Goal: Understand process/instructions: Learn how to perform a task or action

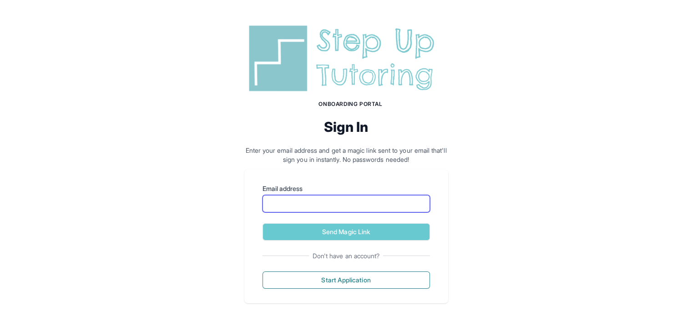
click at [335, 206] on input "Email address" at bounding box center [345, 203] width 167 height 17
type input "**********"
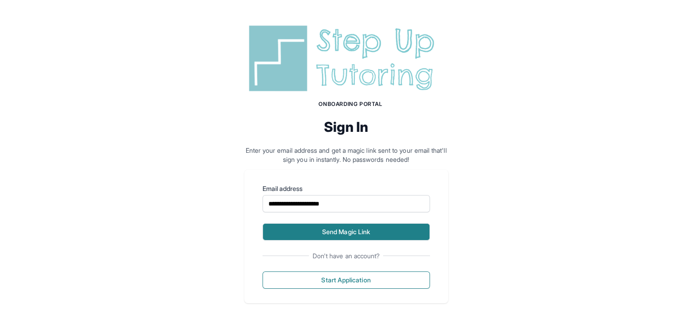
click at [349, 226] on button "Send Magic Link" at bounding box center [345, 231] width 167 height 17
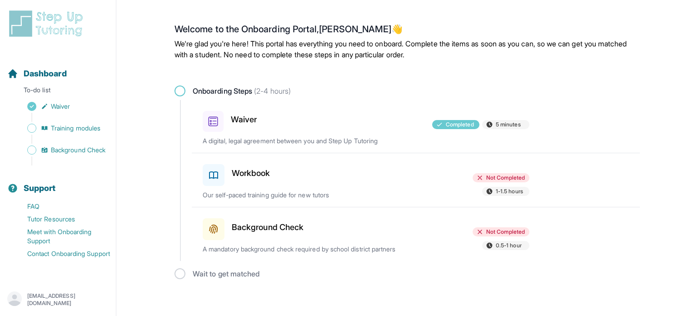
click at [258, 175] on h3 "Workbook" at bounding box center [251, 173] width 39 height 13
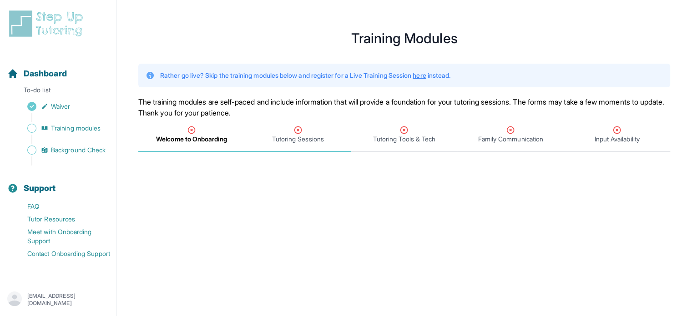
click at [292, 144] on span "Tutoring Sessions" at bounding box center [298, 135] width 106 height 34
click at [199, 135] on span "Welcome to Onboarding" at bounding box center [191, 139] width 70 height 9
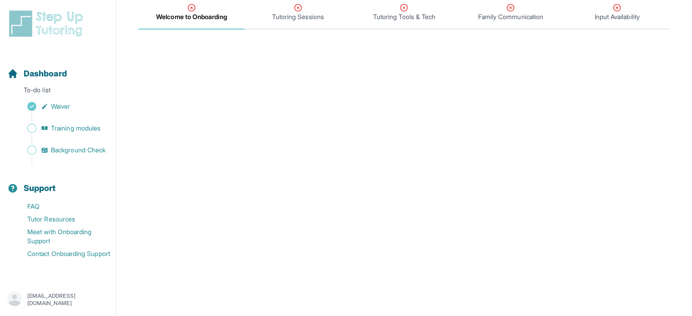
scroll to position [45, 0]
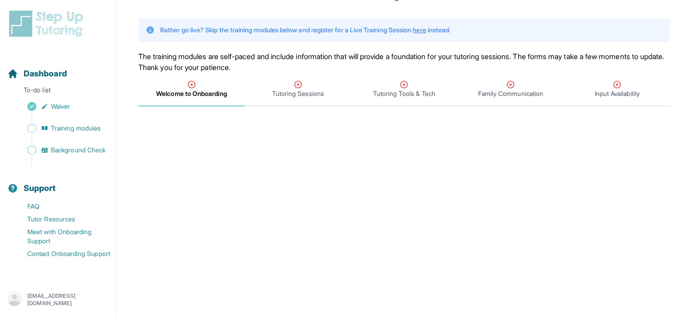
click at [220, 91] on span "Welcome to Onboarding" at bounding box center [191, 93] width 70 height 9
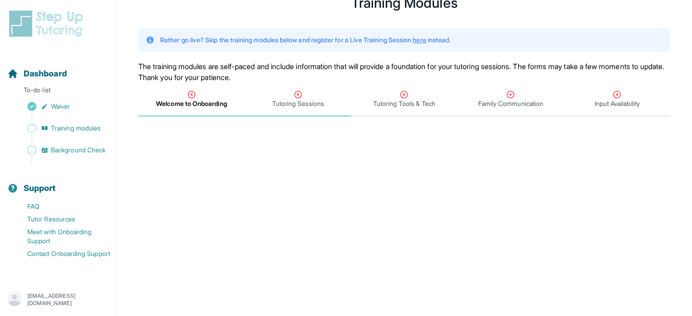
scroll to position [0, 0]
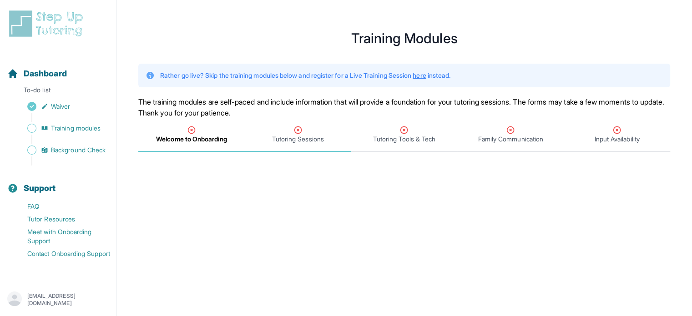
click at [282, 135] on span "Tutoring Sessions" at bounding box center [298, 139] width 52 height 9
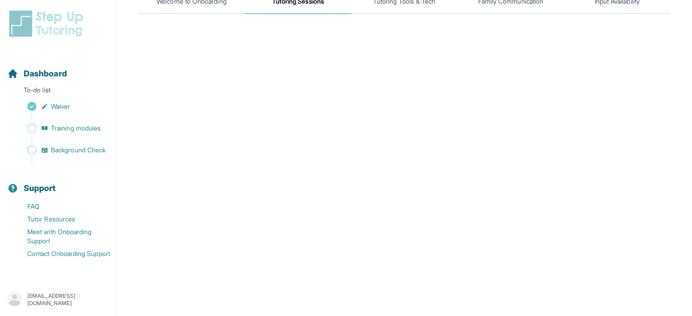
scroll to position [136, 0]
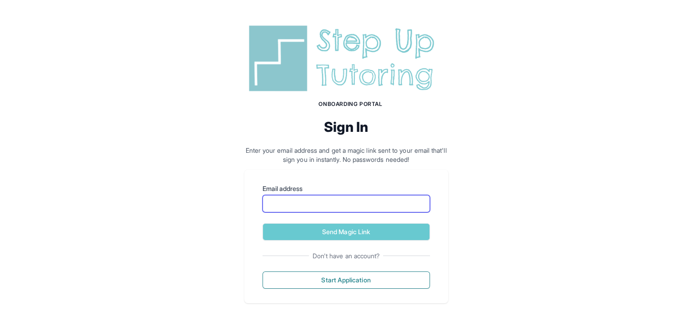
click at [367, 203] on input "Email address" at bounding box center [345, 203] width 167 height 17
type input "**********"
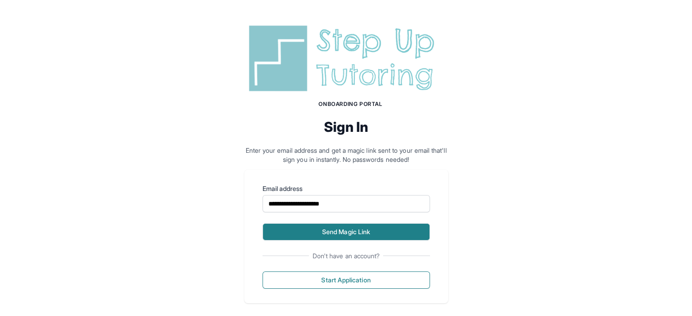
click at [371, 229] on button "Send Magic Link" at bounding box center [345, 231] width 167 height 17
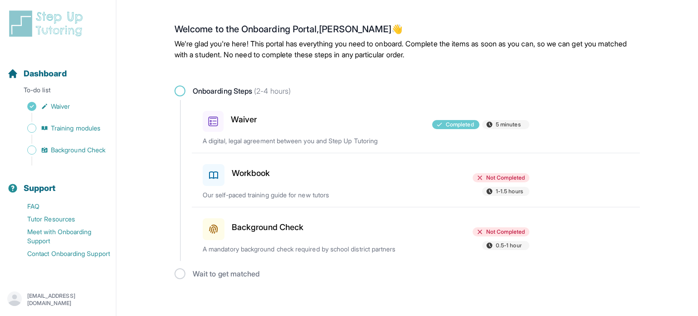
click at [254, 176] on h3 "Workbook" at bounding box center [251, 173] width 39 height 13
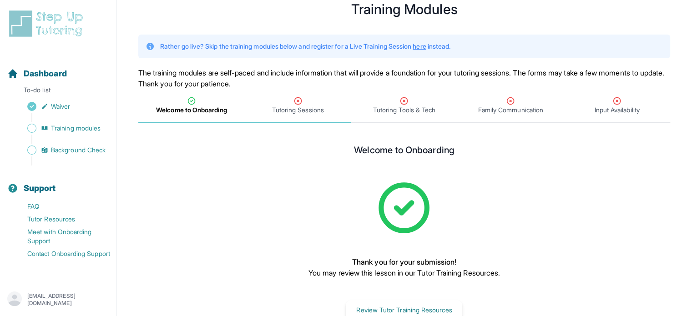
scroll to position [9, 0]
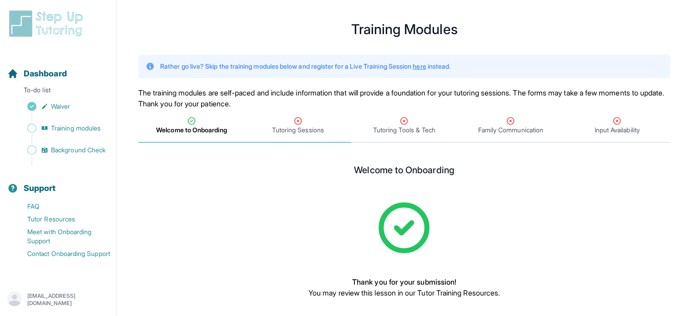
click at [298, 129] on span "Tutoring Sessions" at bounding box center [298, 129] width 52 height 9
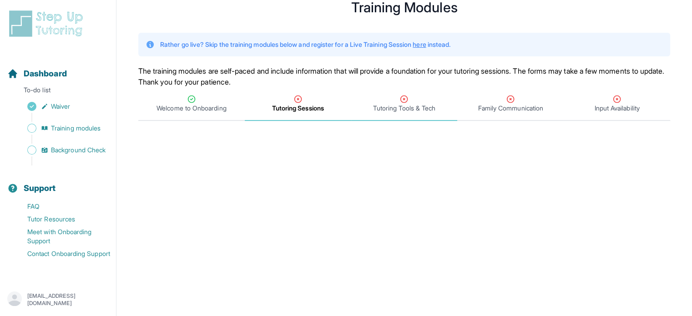
scroll to position [15, 0]
